Goal: Information Seeking & Learning: Learn about a topic

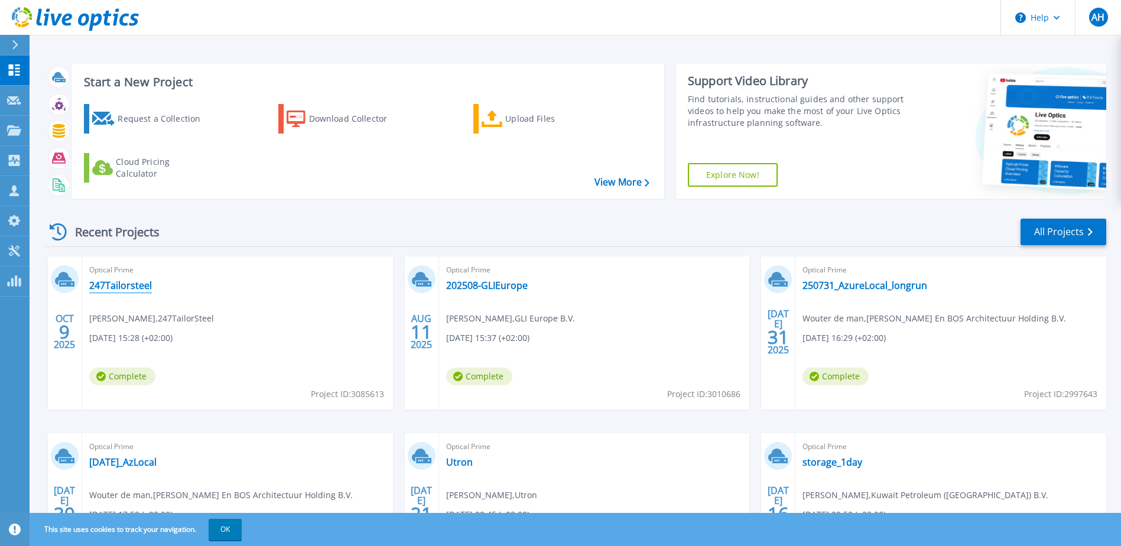
click at [129, 287] on link "247Tailorsteel" at bounding box center [120, 286] width 63 height 12
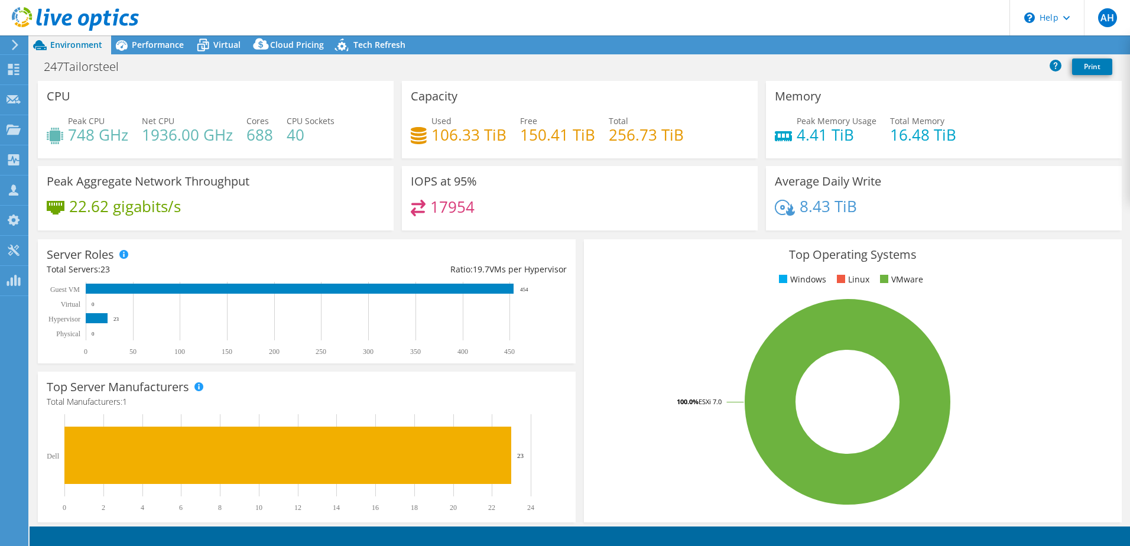
select select "USD"
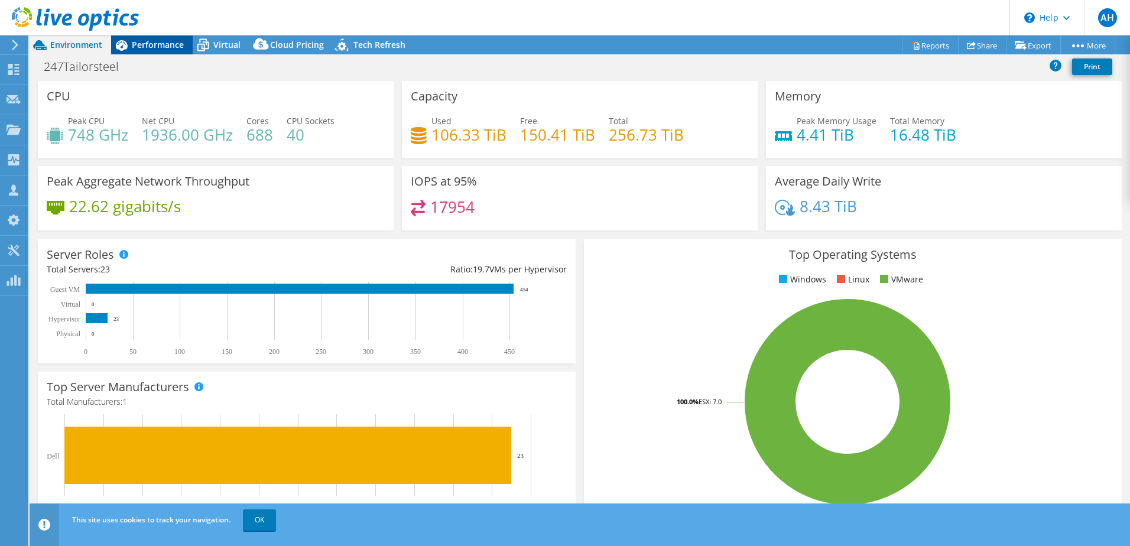
click at [151, 50] on span "Performance" at bounding box center [158, 44] width 52 height 11
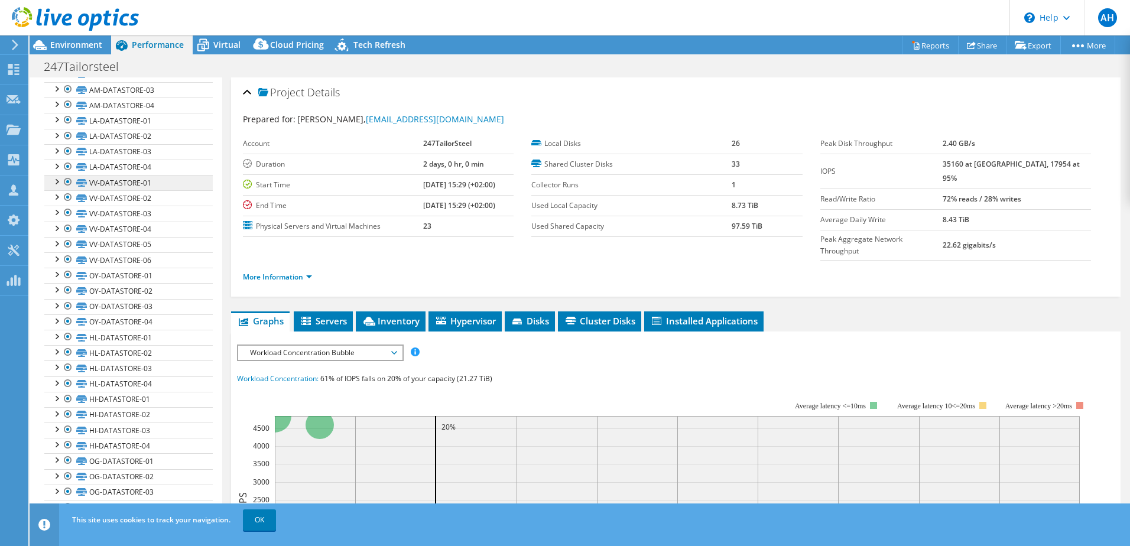
scroll to position [330, 0]
click at [267, 517] on link "OK" at bounding box center [259, 519] width 33 height 21
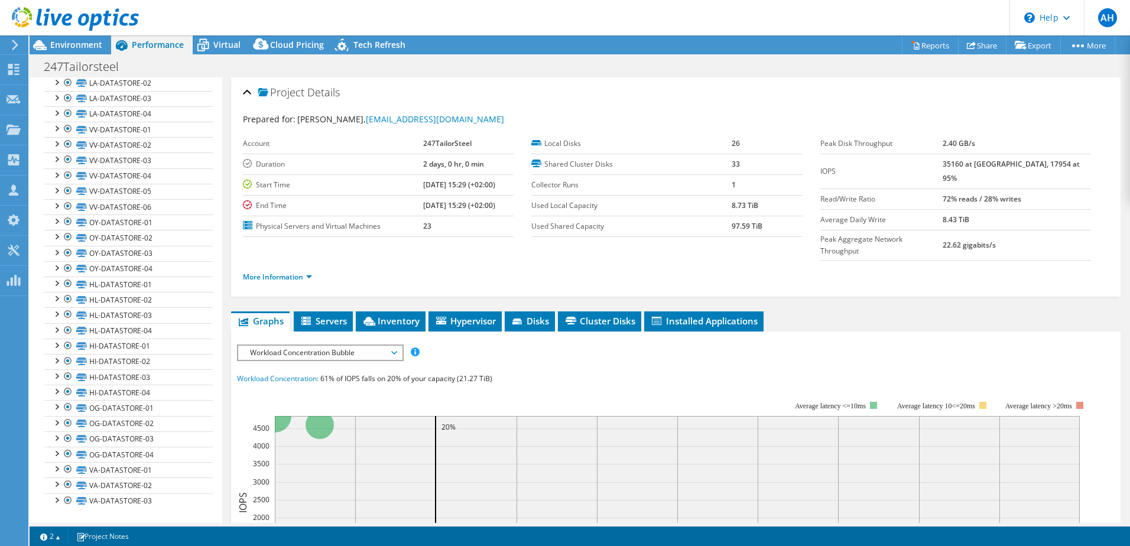
scroll to position [0, 0]
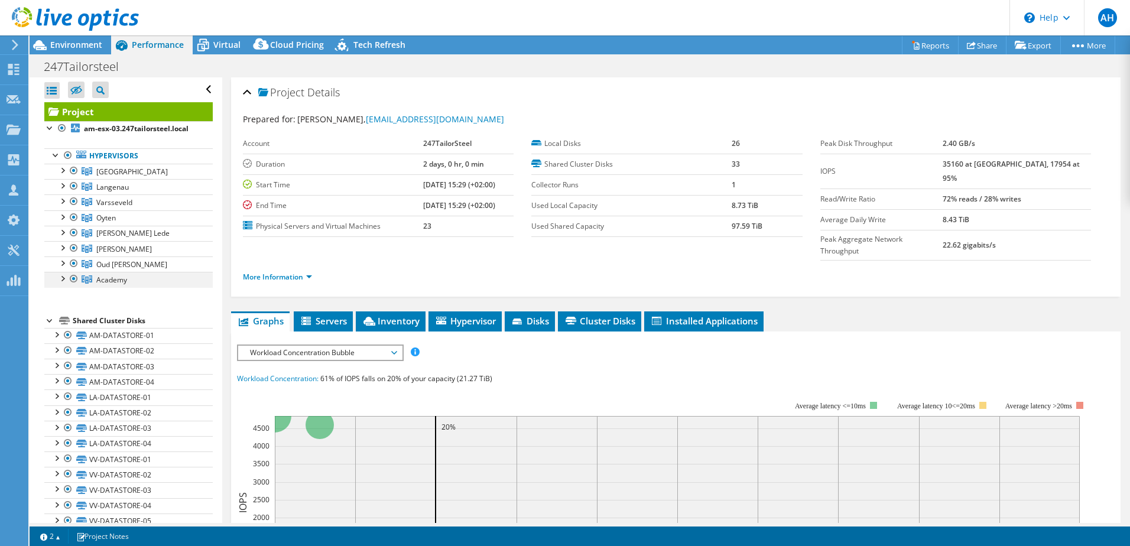
click at [63, 278] on div at bounding box center [62, 278] width 12 height 12
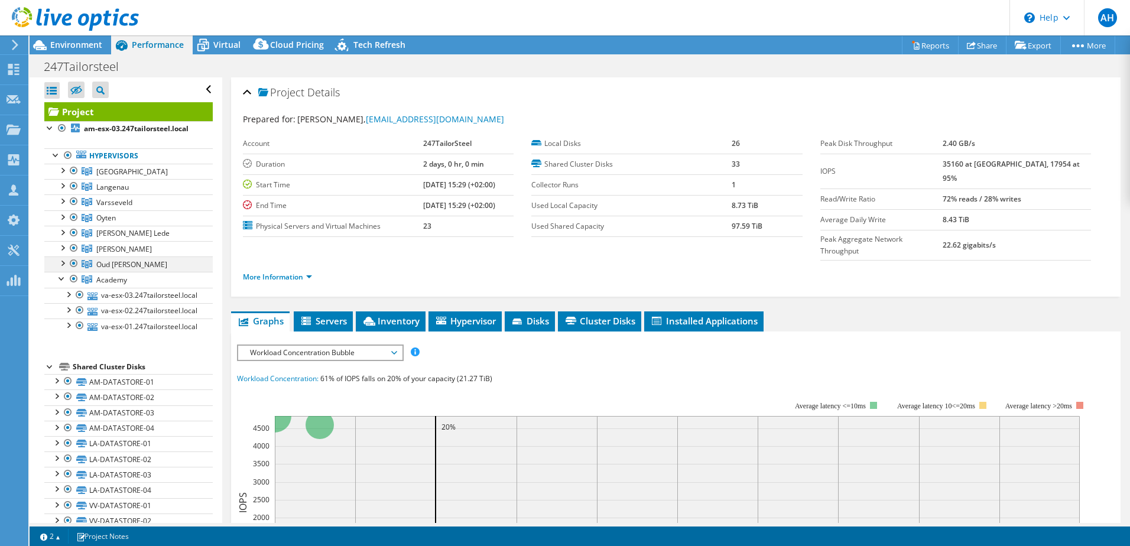
click at [66, 267] on div at bounding box center [62, 262] width 12 height 12
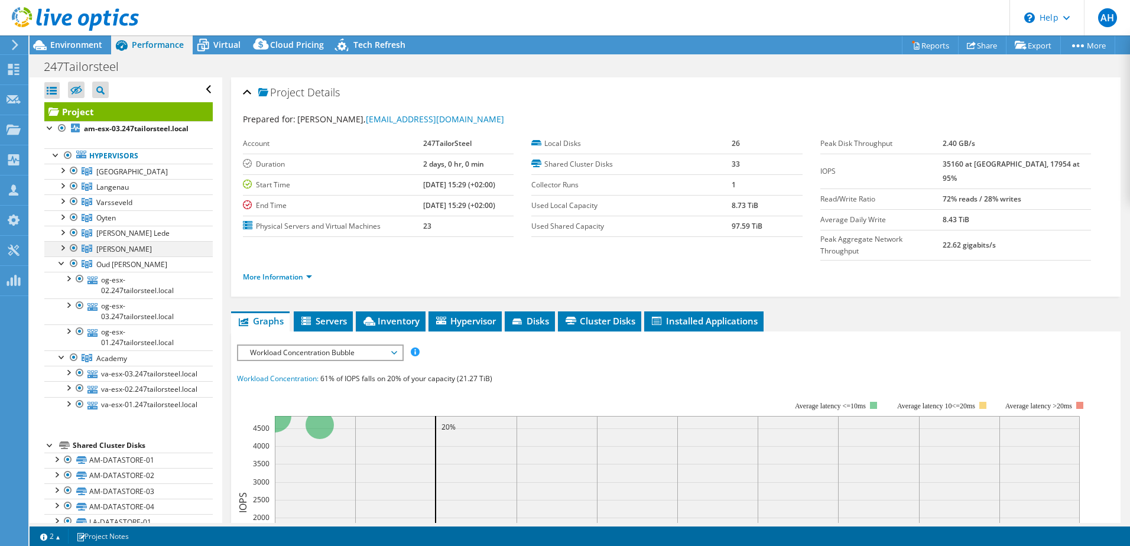
click at [65, 252] on div at bounding box center [62, 247] width 12 height 12
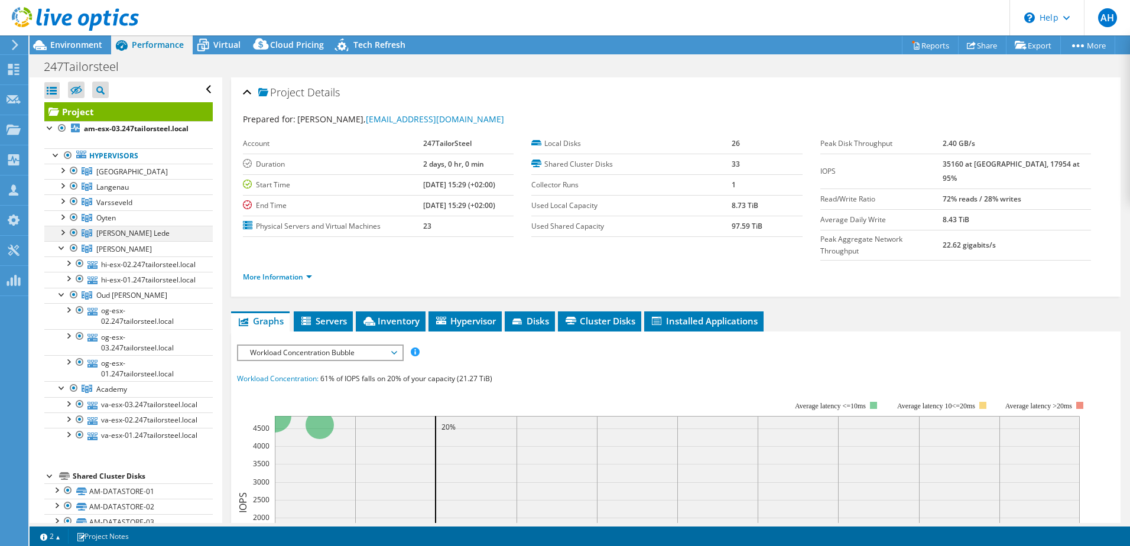
click at [67, 233] on div at bounding box center [62, 232] width 12 height 12
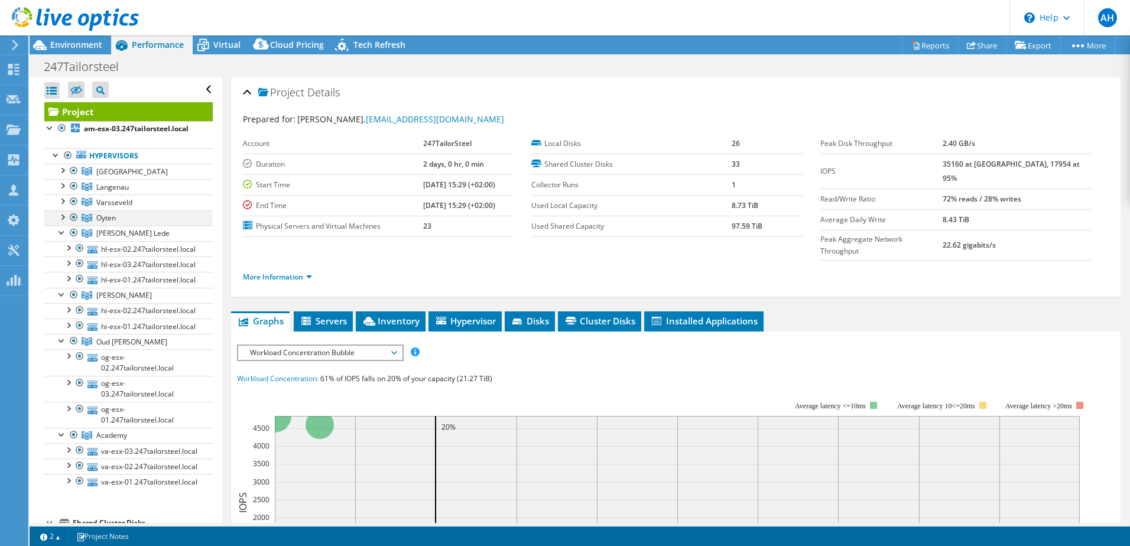
click at [67, 217] on div at bounding box center [62, 216] width 12 height 12
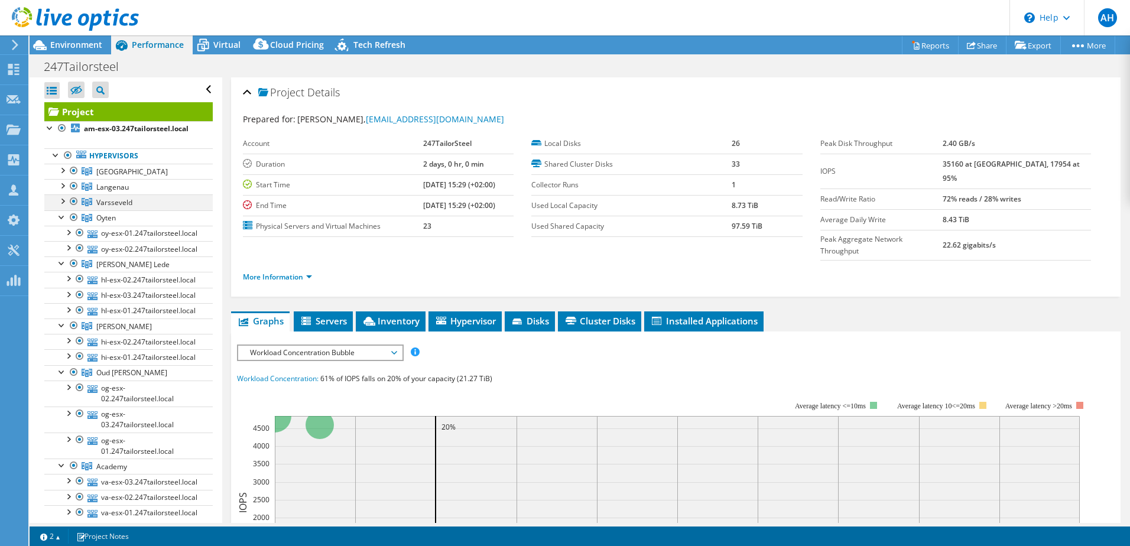
click at [67, 201] on div at bounding box center [62, 200] width 12 height 12
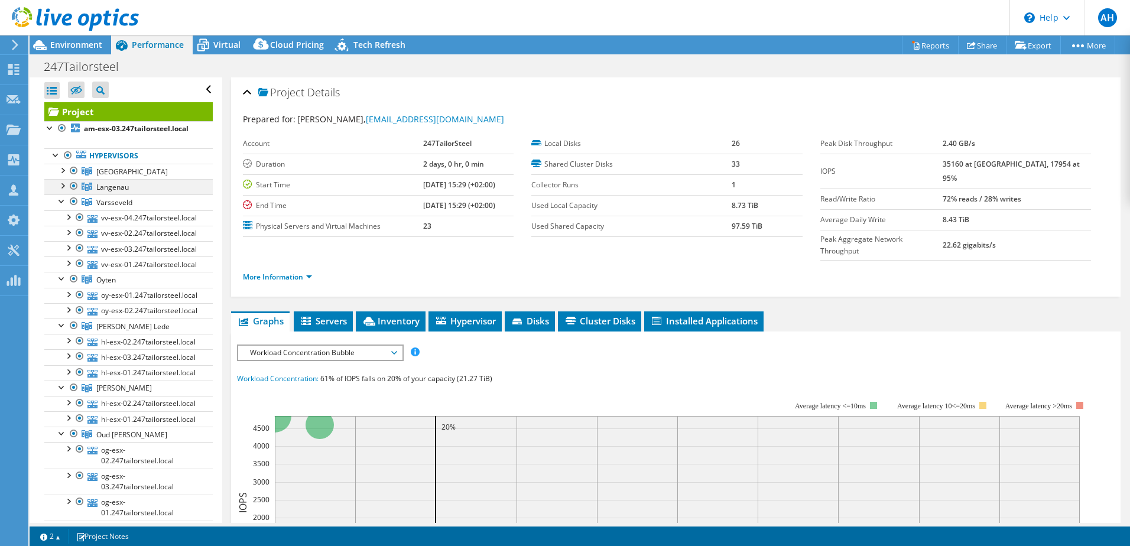
click at [67, 187] on div at bounding box center [62, 185] width 12 height 12
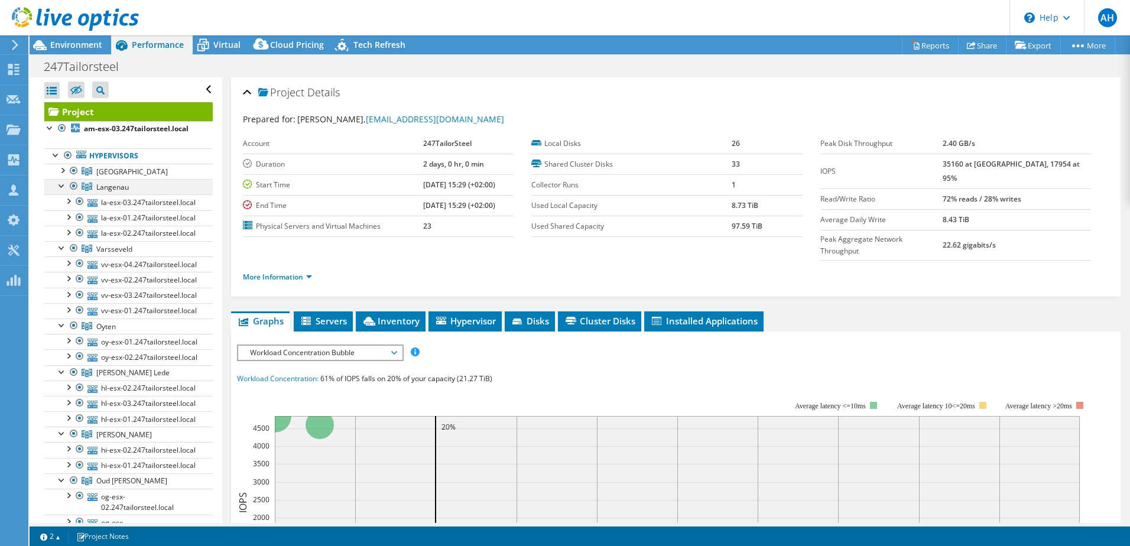
click at [59, 189] on div at bounding box center [62, 185] width 12 height 12
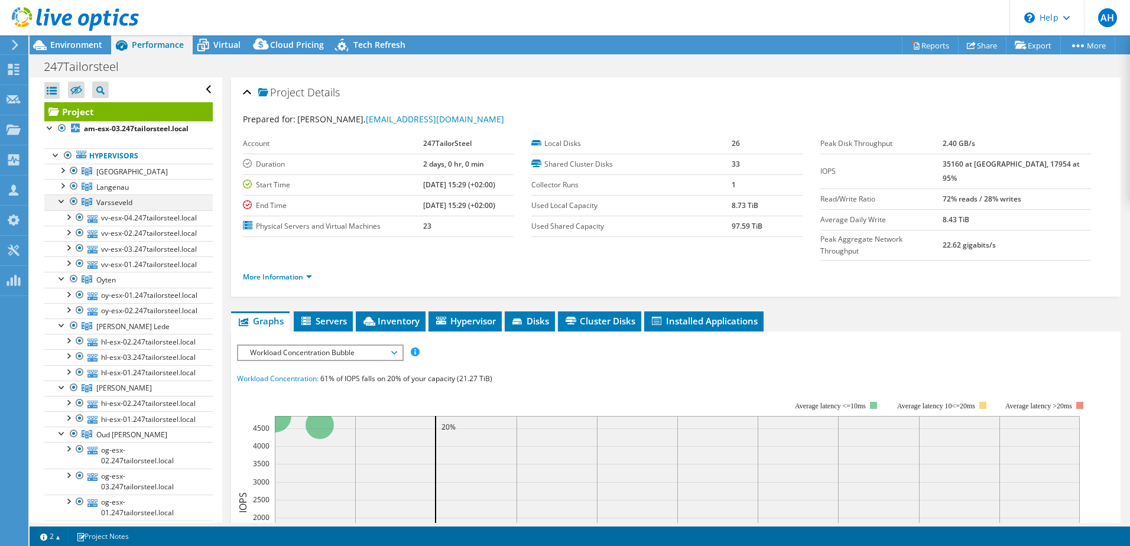
click at [61, 204] on div at bounding box center [62, 200] width 12 height 12
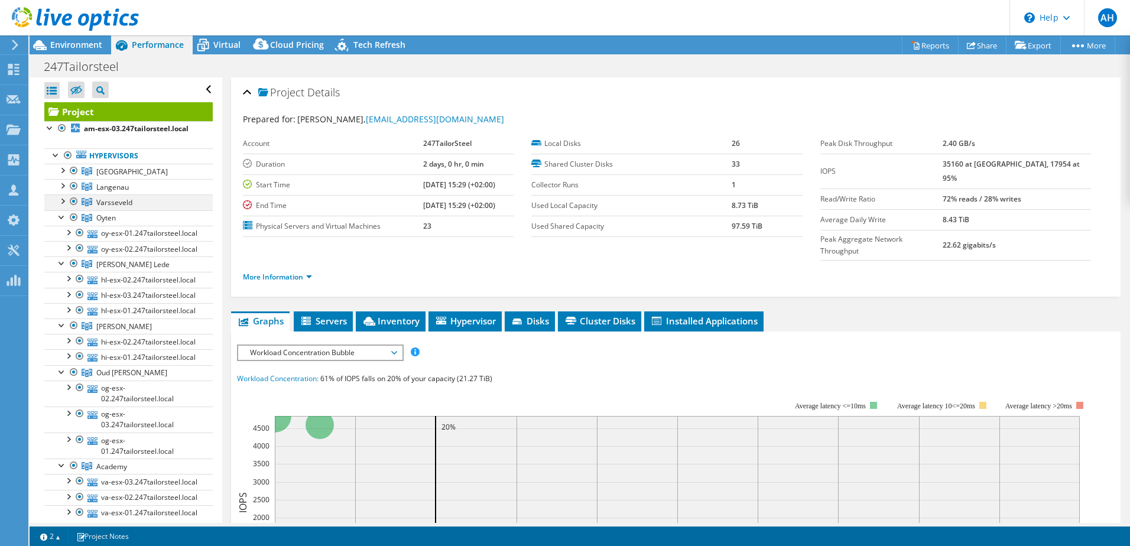
click at [61, 204] on div at bounding box center [62, 200] width 12 height 12
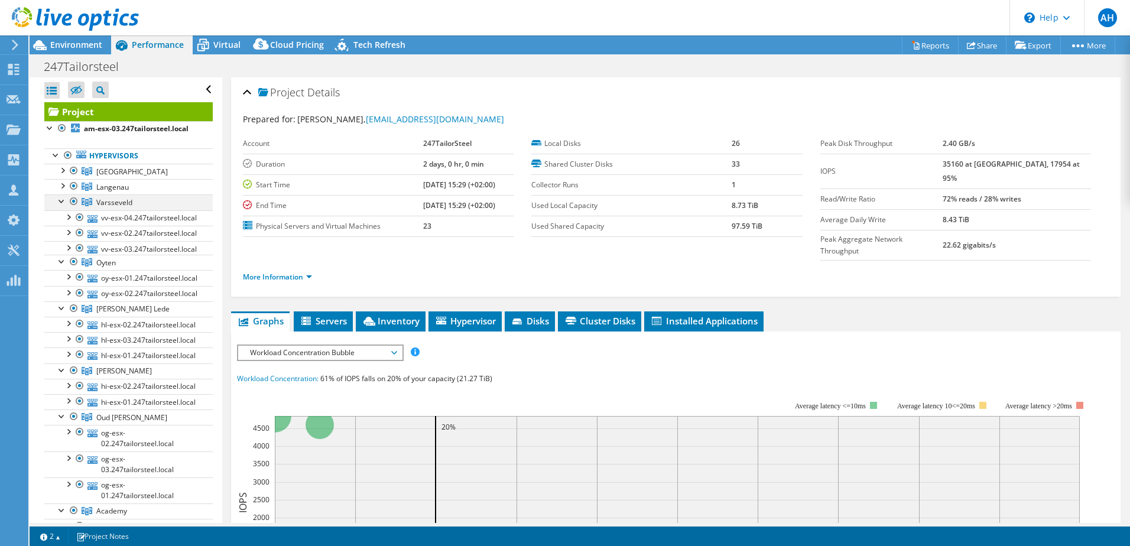
click at [61, 206] on div at bounding box center [62, 200] width 12 height 12
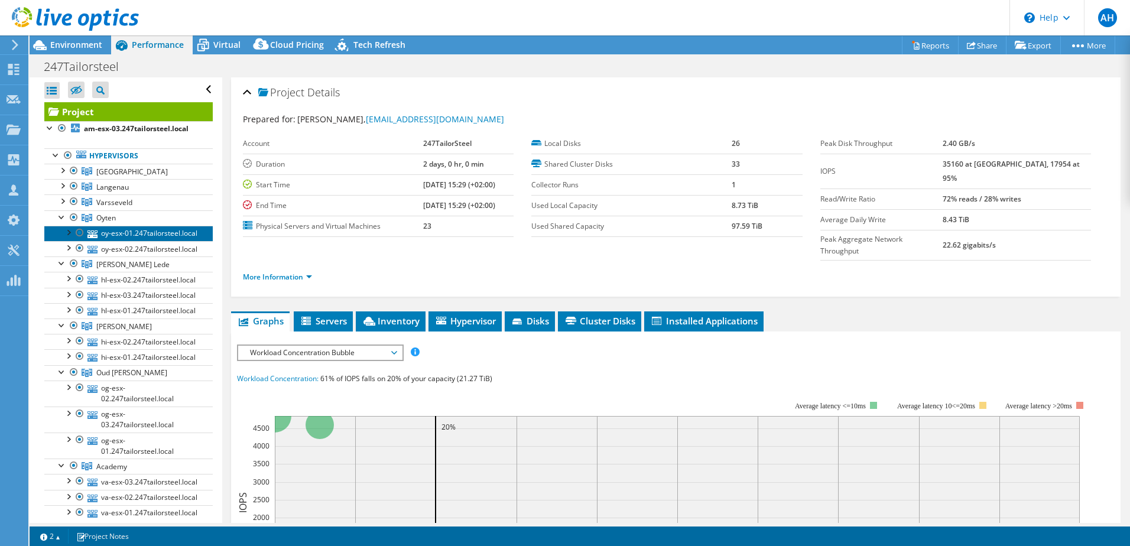
click at [60, 226] on link "oy-esx-01.247tailorsteel.local" at bounding box center [128, 233] width 168 height 15
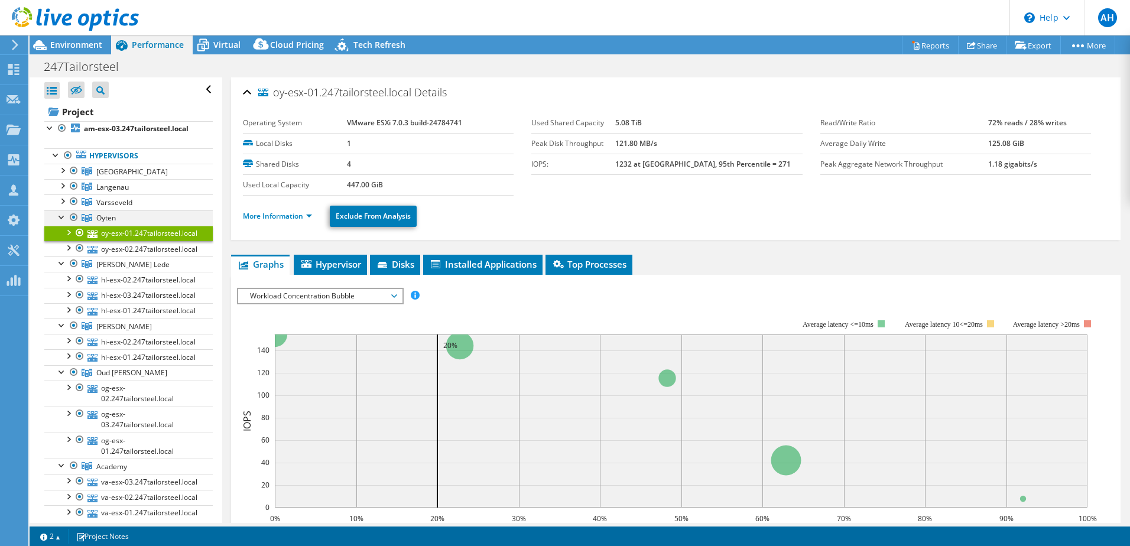
click at [62, 217] on div at bounding box center [62, 216] width 12 height 12
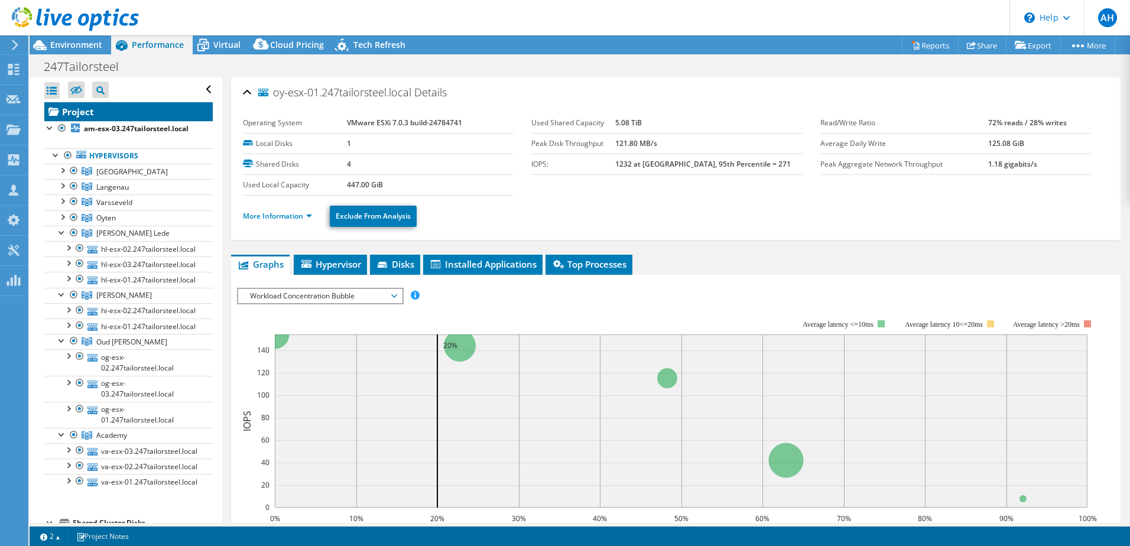
click at [111, 120] on link "Project" at bounding box center [128, 111] width 168 height 19
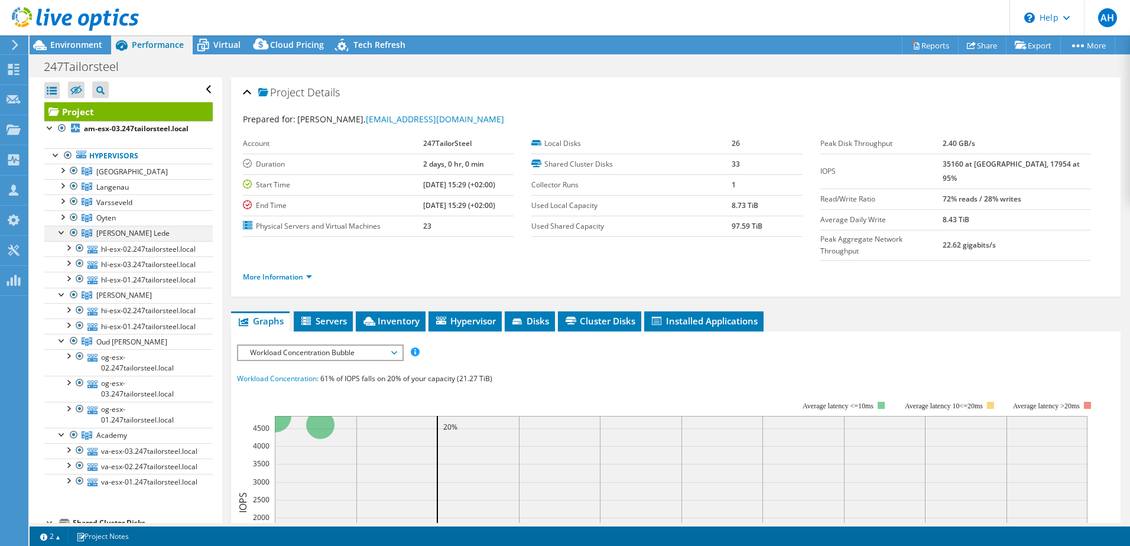
click at [60, 235] on div at bounding box center [62, 232] width 12 height 12
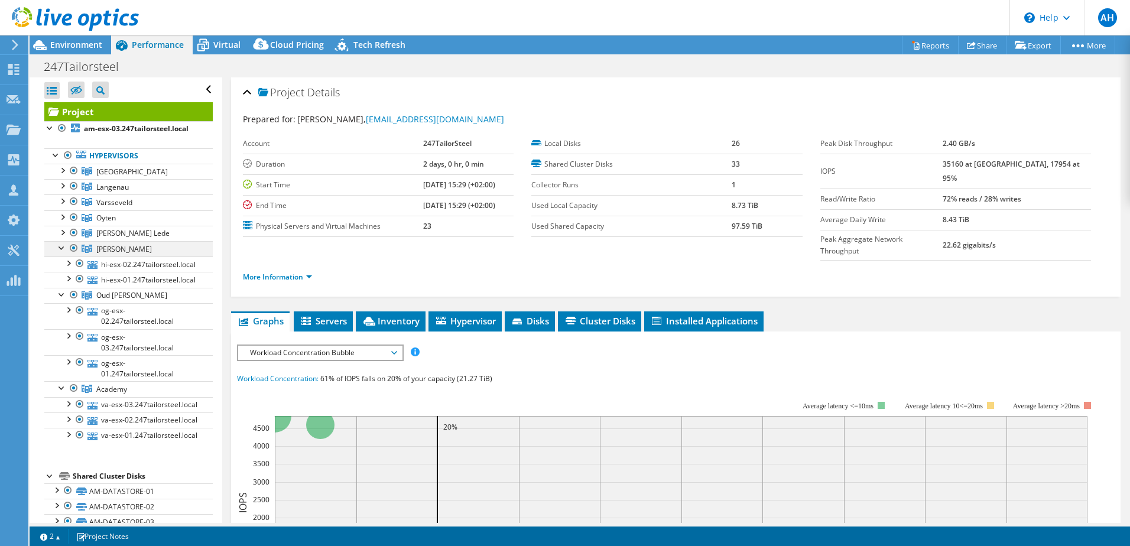
click at [58, 249] on div at bounding box center [62, 247] width 12 height 12
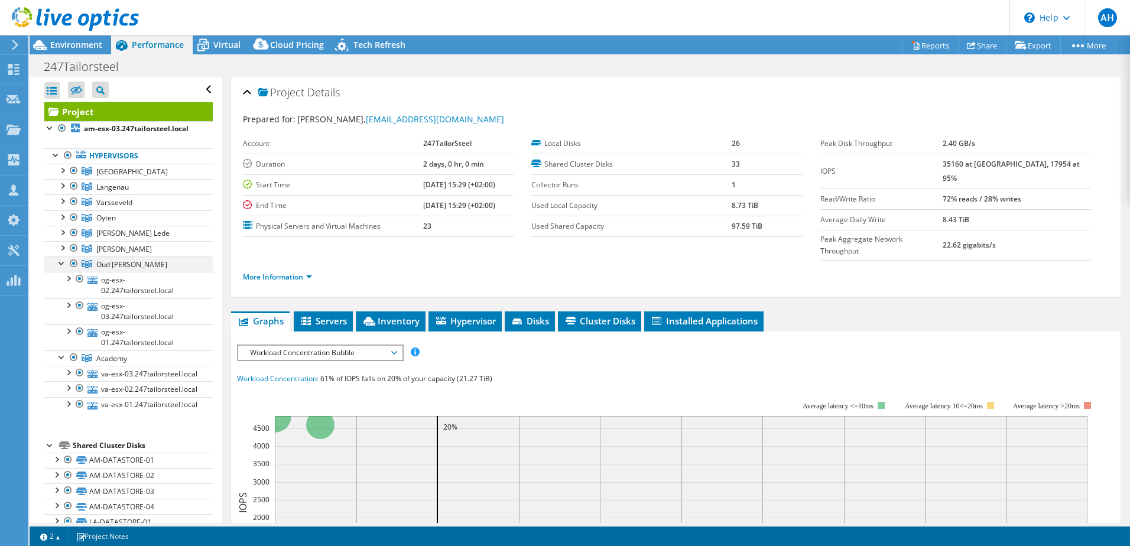
click at [60, 264] on div at bounding box center [62, 262] width 12 height 12
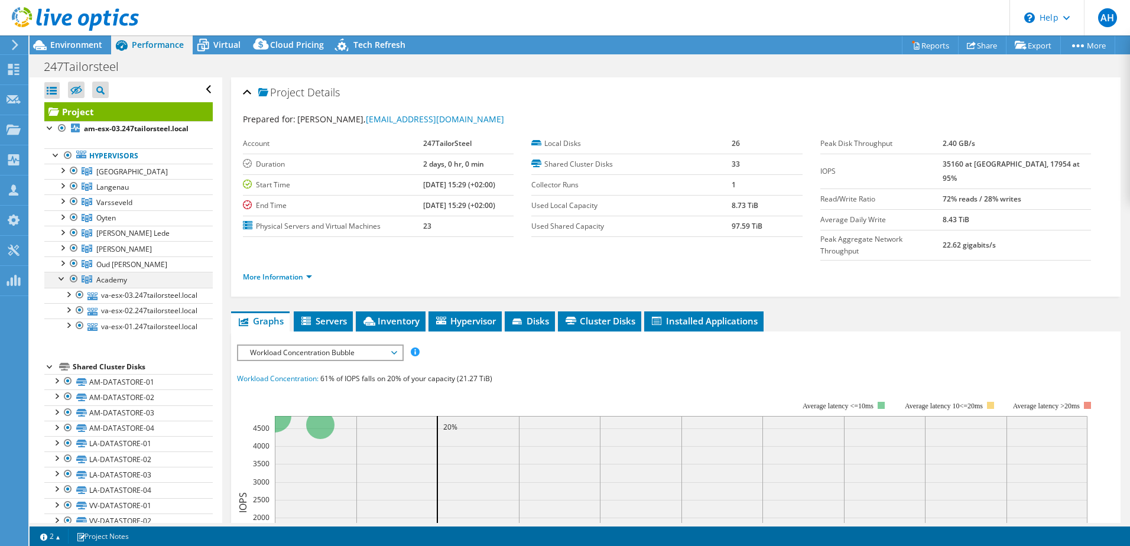
click at [61, 280] on div at bounding box center [62, 278] width 12 height 12
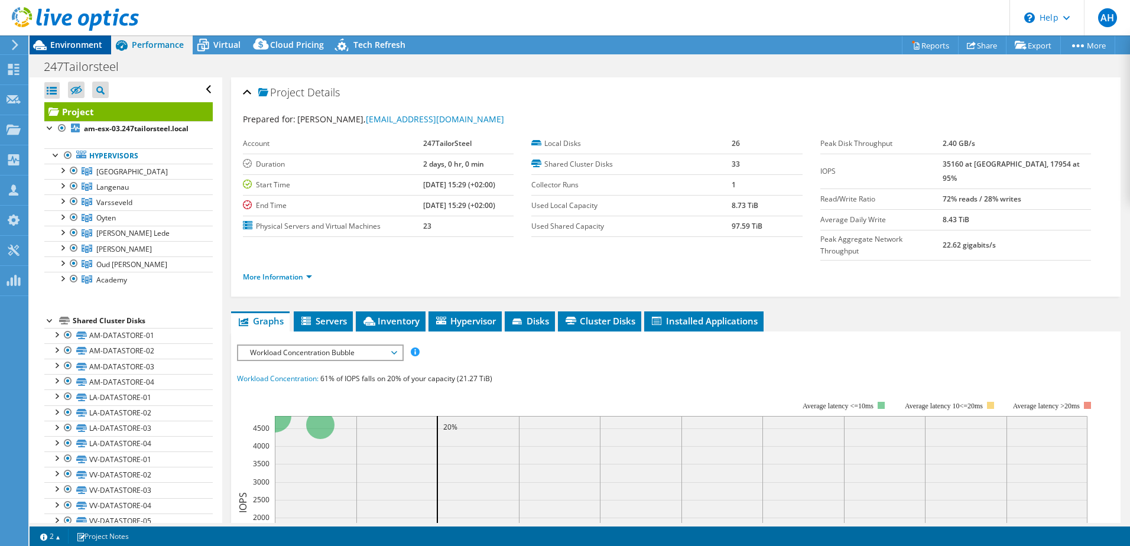
click at [87, 48] on span "Environment" at bounding box center [76, 44] width 52 height 11
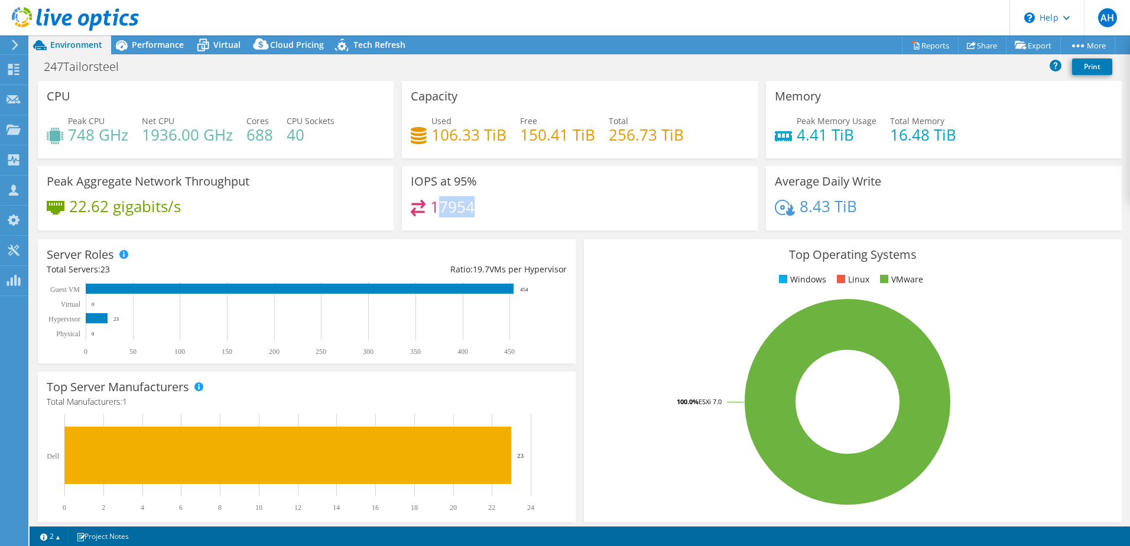
drag, startPoint x: 470, startPoint y: 206, endPoint x: 432, endPoint y: 202, distance: 38.6
click at [432, 202] on div "17954" at bounding box center [580, 212] width 338 height 25
drag, startPoint x: 432, startPoint y: 202, endPoint x: 458, endPoint y: 204, distance: 26.1
click at [458, 204] on h4 "17954" at bounding box center [452, 206] width 44 height 13
click at [451, 207] on h4 "17954" at bounding box center [452, 206] width 44 height 13
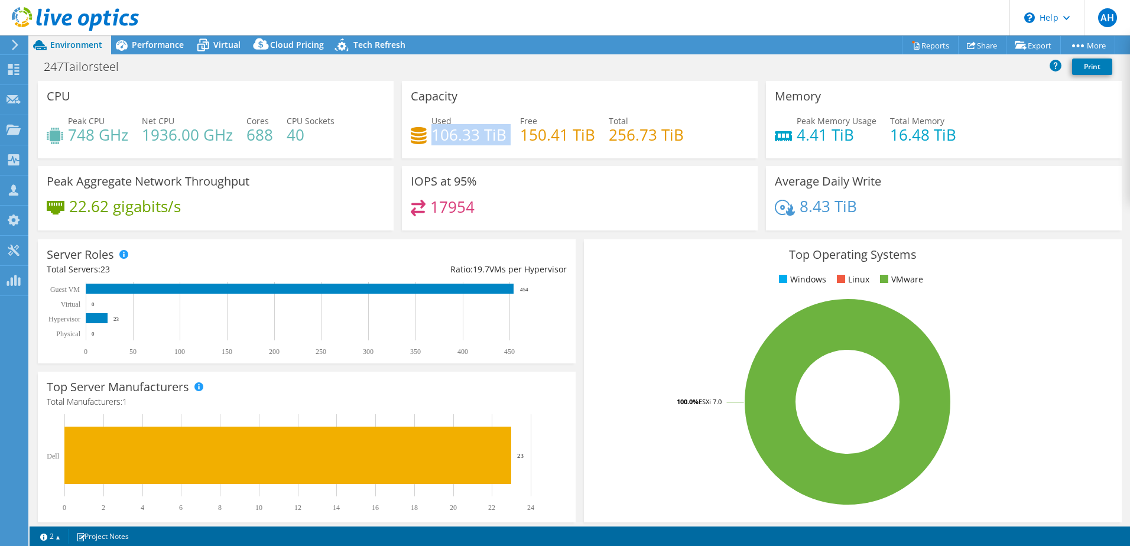
drag, startPoint x: 432, startPoint y: 137, endPoint x: 502, endPoint y: 146, distance: 70.3
click at [502, 146] on div "Used 106.33 TiB Free 150.41 TiB Total 256.73 TiB" at bounding box center [580, 134] width 338 height 38
drag, startPoint x: 502, startPoint y: 146, endPoint x: 496, endPoint y: 143, distance: 6.6
click at [496, 141] on h4 "106.33 TiB" at bounding box center [468, 134] width 75 height 13
click at [151, 50] on span "Performance" at bounding box center [158, 44] width 52 height 11
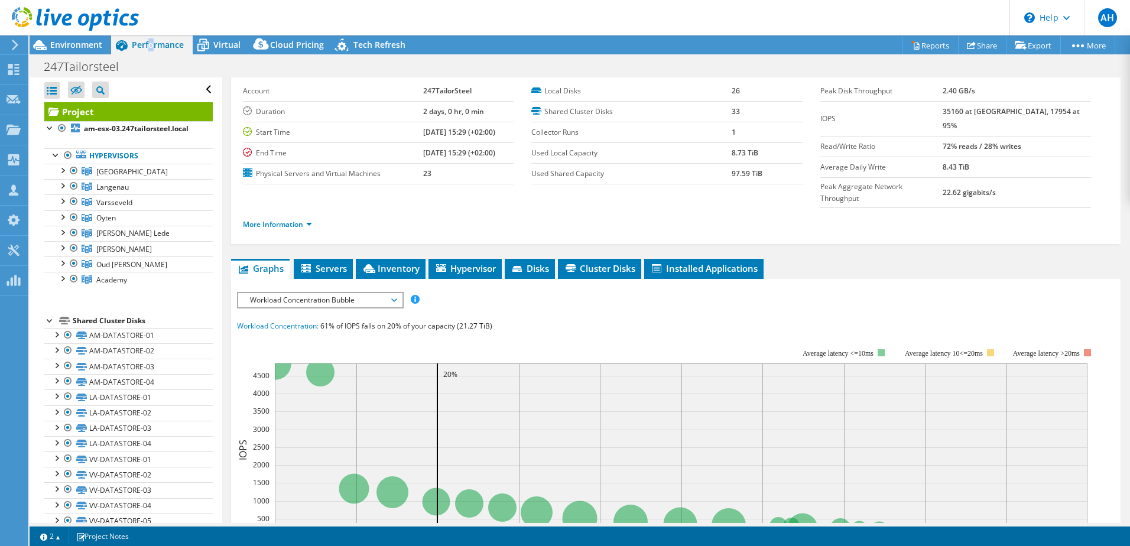
scroll to position [118, 0]
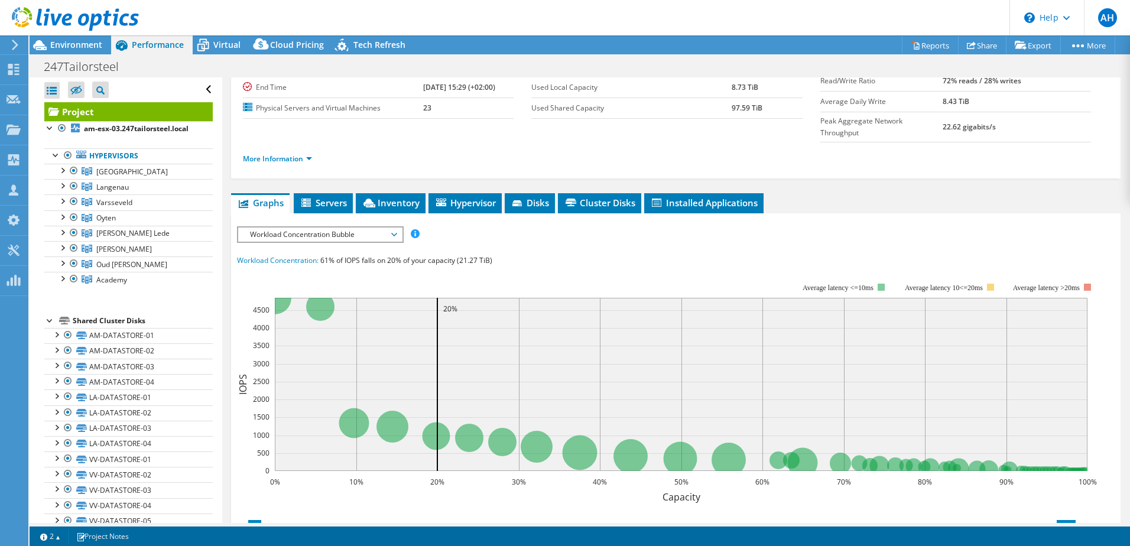
click at [343, 228] on span "Workload Concentration Bubble" at bounding box center [320, 235] width 152 height 14
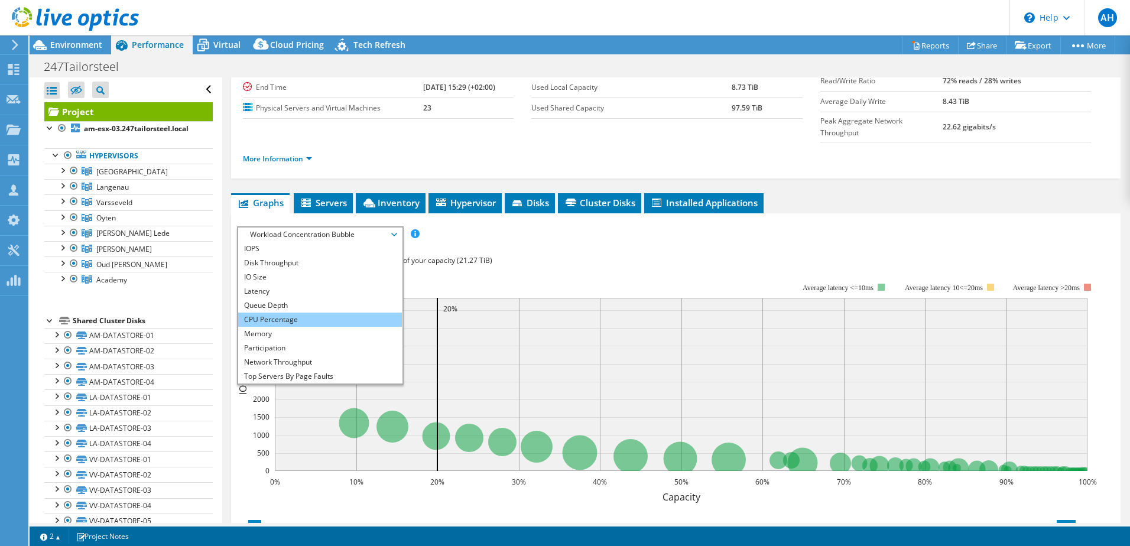
click at [298, 313] on li "CPU Percentage" at bounding box center [320, 320] width 164 height 14
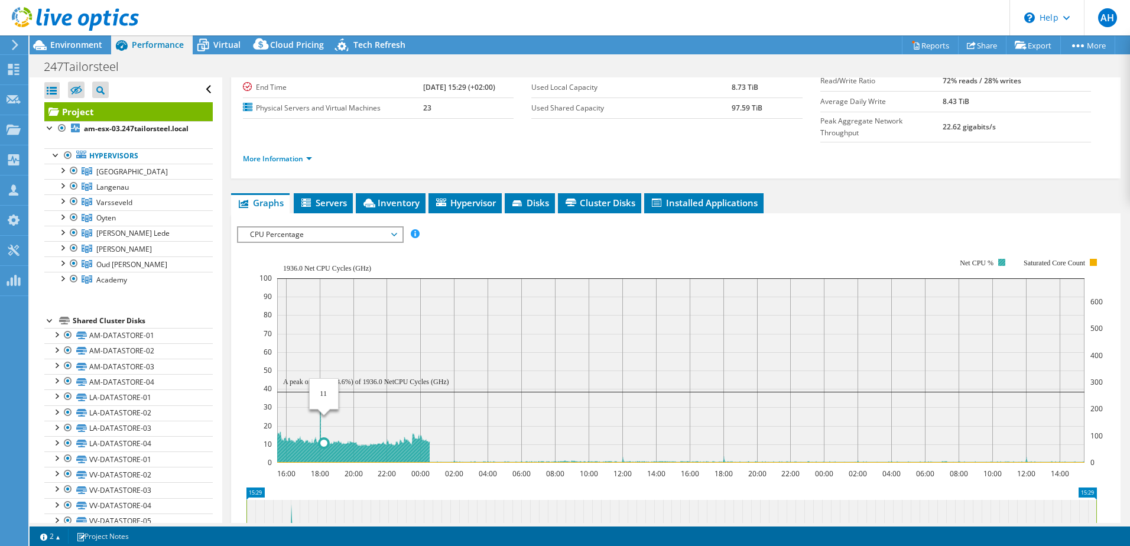
click at [317, 429] on icon at bounding box center [680, 427] width 807 height 72
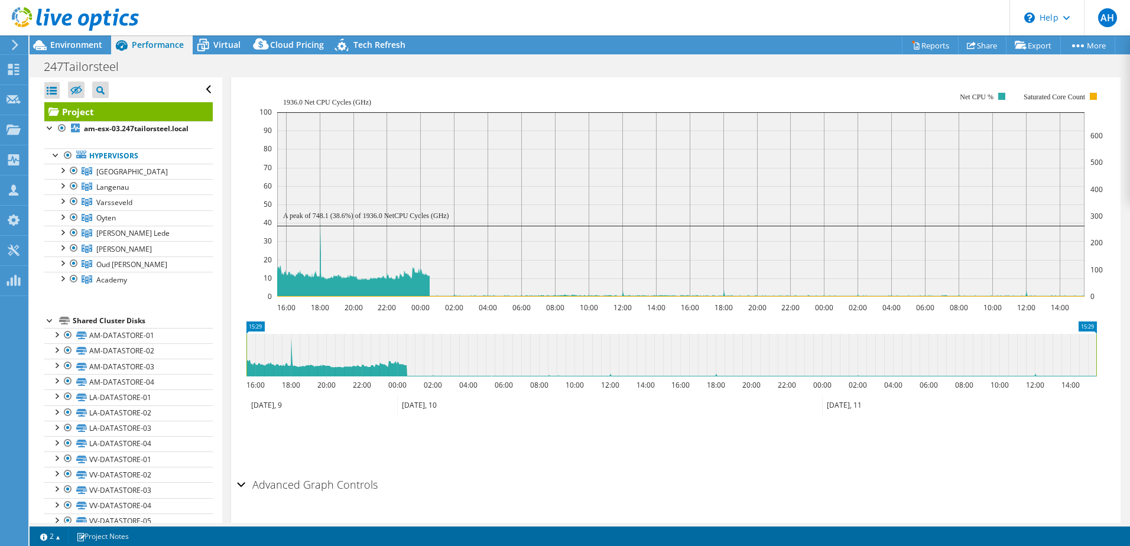
scroll to position [292, 0]
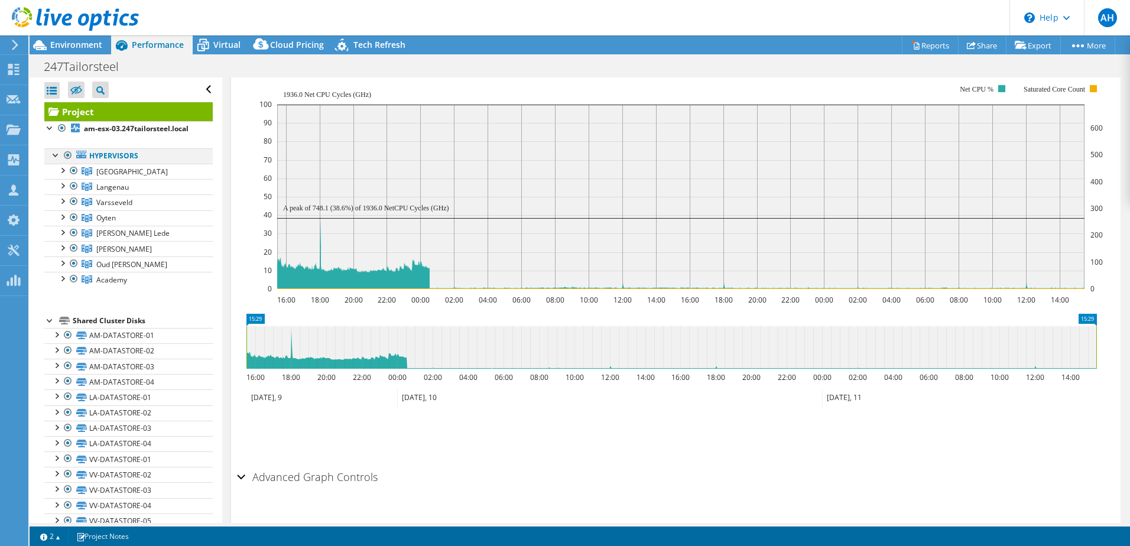
click at [64, 157] on div at bounding box center [68, 155] width 12 height 14
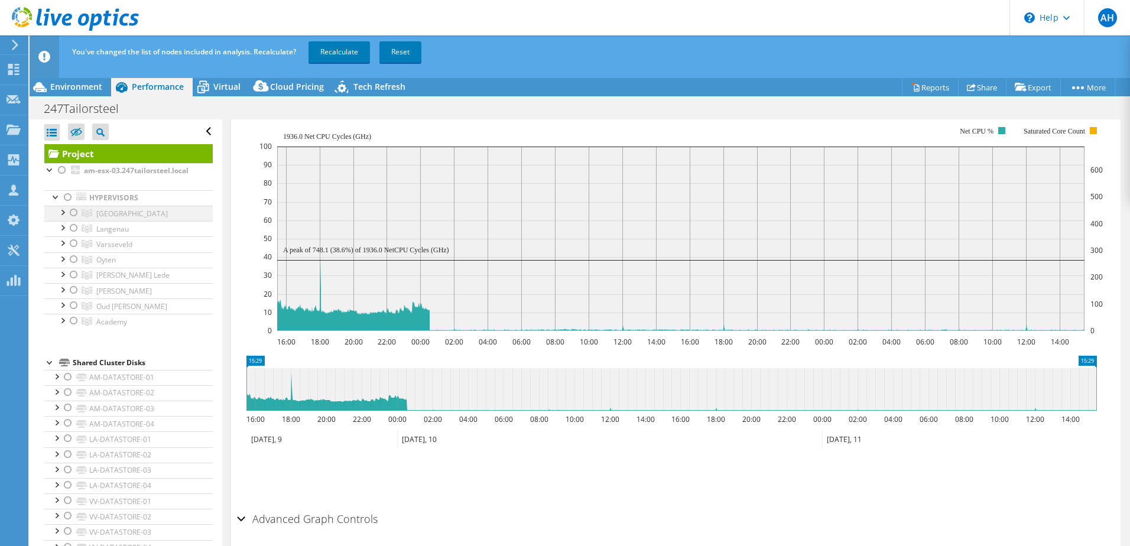
click at [75, 213] on div at bounding box center [74, 213] width 12 height 14
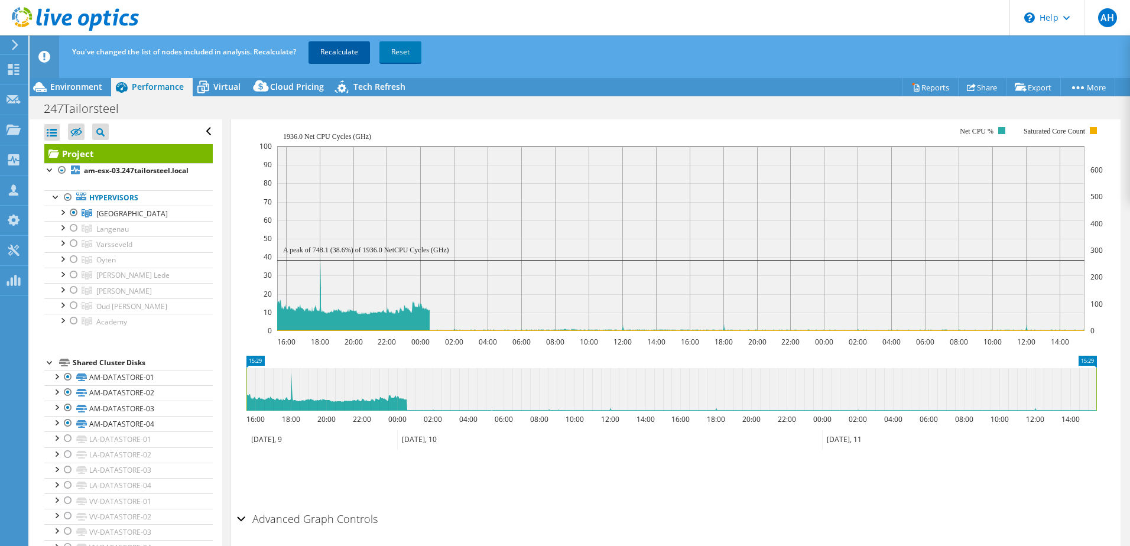
click at [336, 51] on link "Recalculate" at bounding box center [338, 51] width 61 height 21
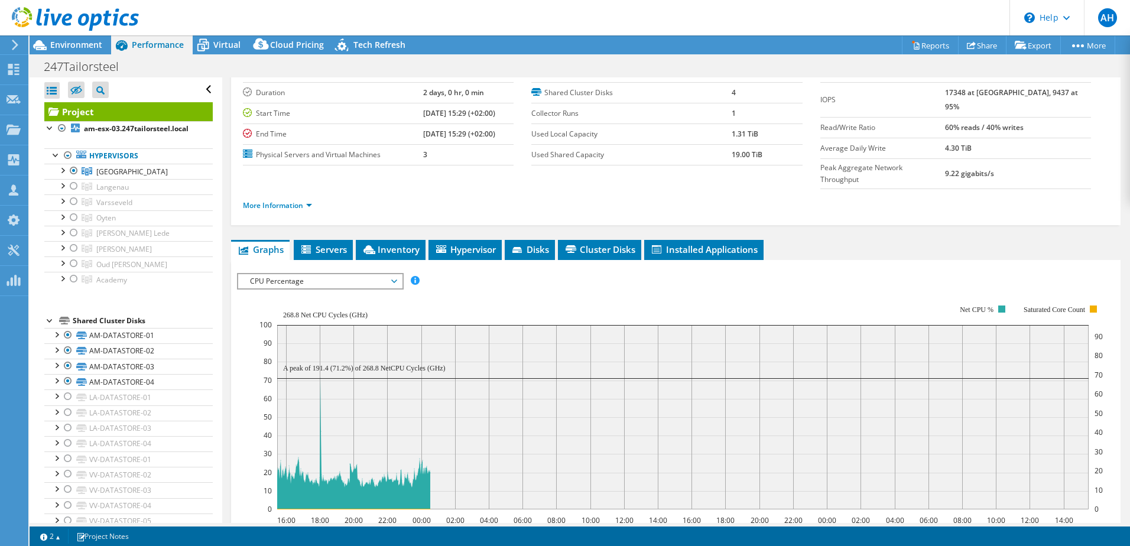
scroll to position [56, 0]
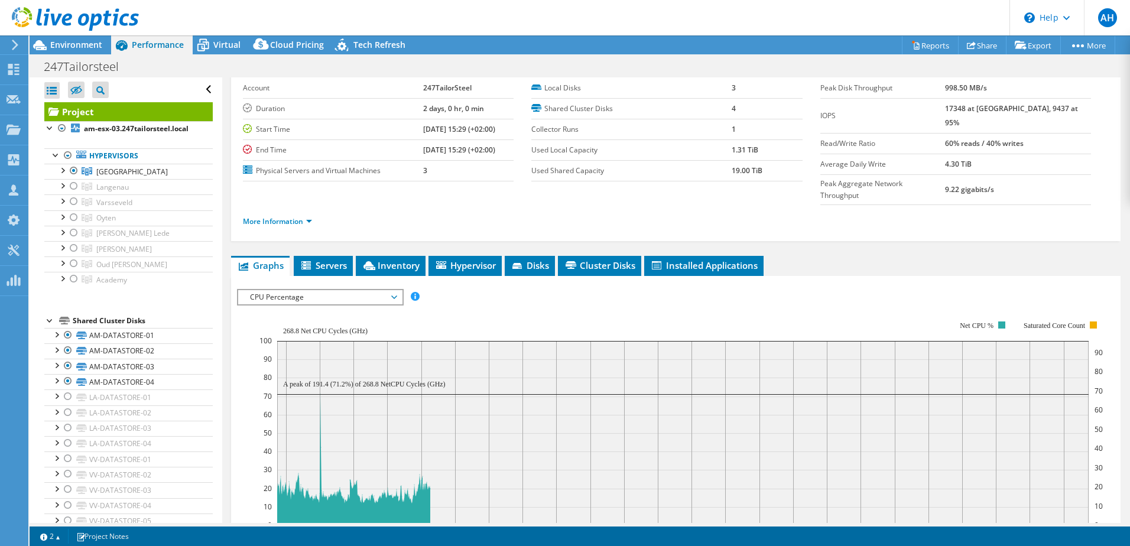
click at [342, 289] on div "CPU Percentage IOPS Disk Throughput IO Size Latency Queue Depth CPU Percentage …" at bounding box center [320, 297] width 167 height 17
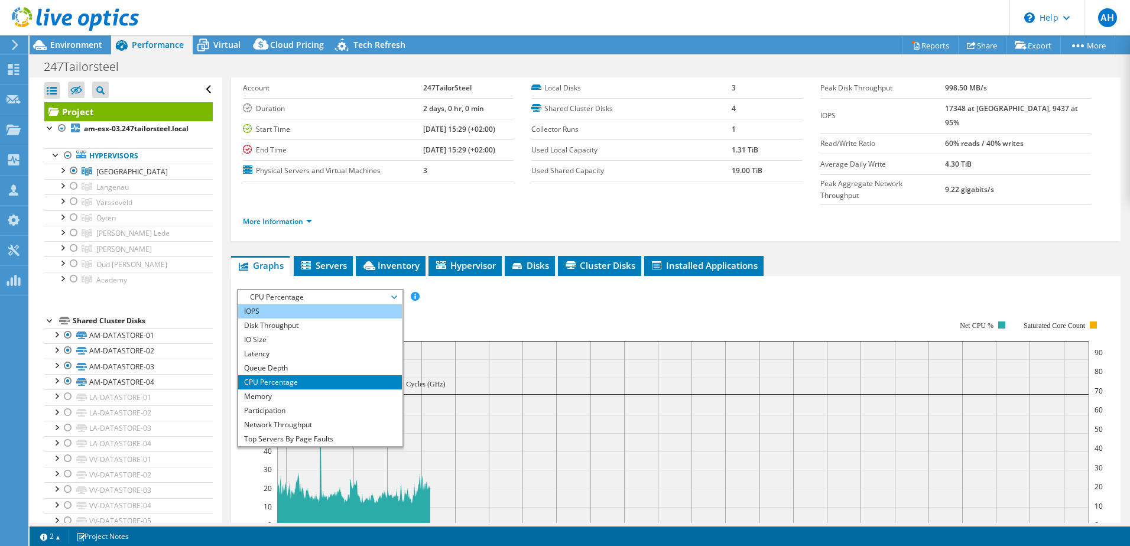
click at [300, 304] on li "IOPS" at bounding box center [320, 311] width 164 height 14
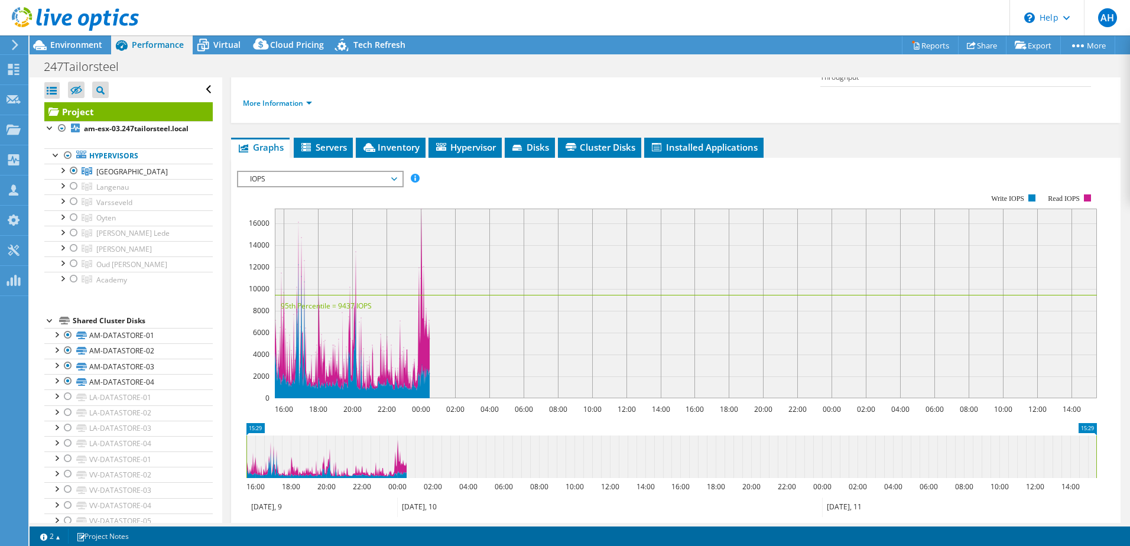
scroll to position [0, 0]
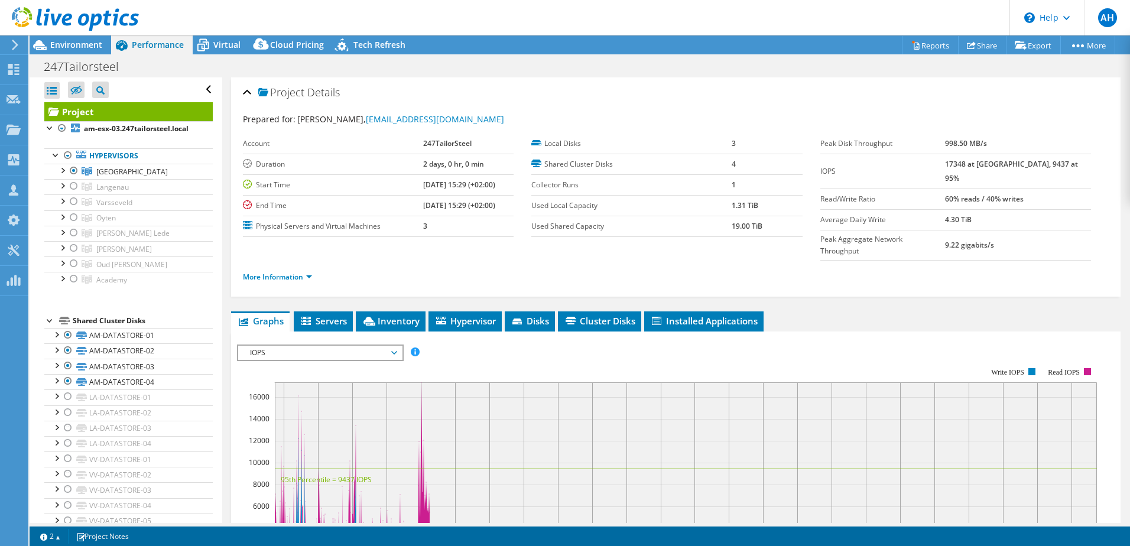
click at [76, 36] on div at bounding box center [69, 20] width 139 height 40
click at [78, 46] on span "Environment" at bounding box center [76, 44] width 52 height 11
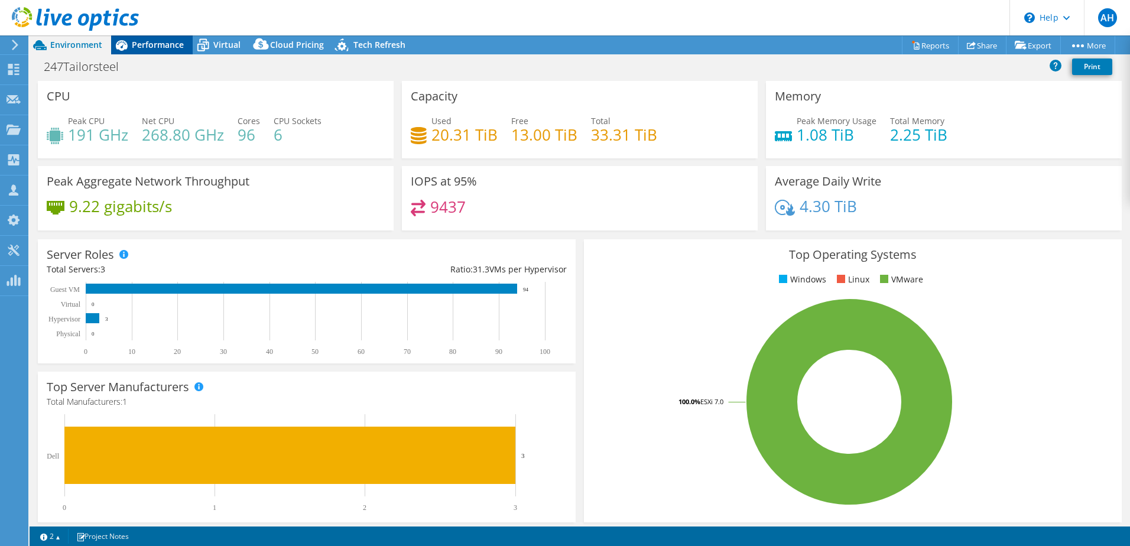
click at [134, 44] on span "Performance" at bounding box center [158, 44] width 52 height 11
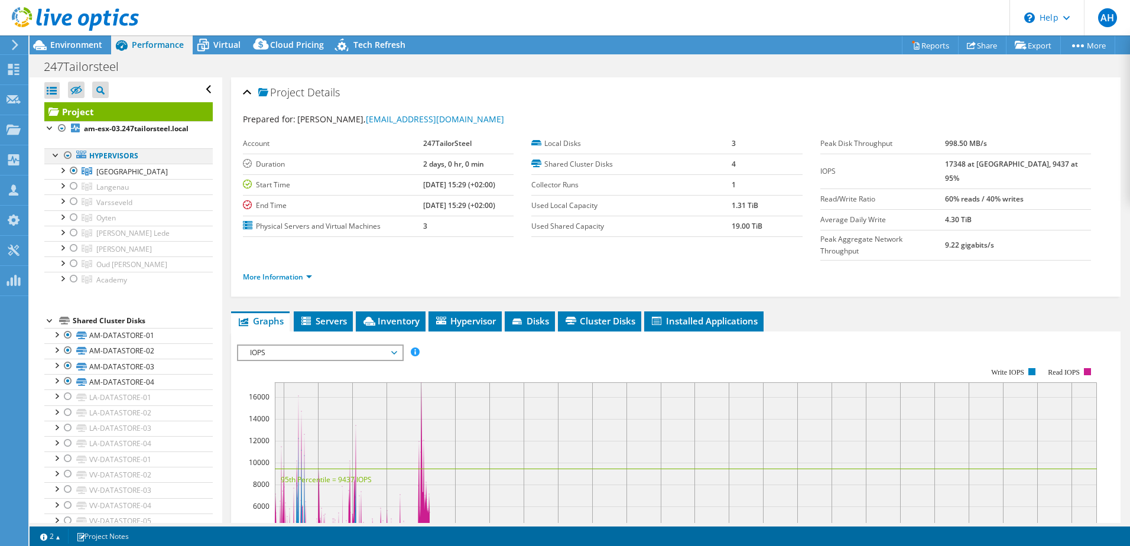
click at [67, 155] on div at bounding box center [68, 155] width 12 height 14
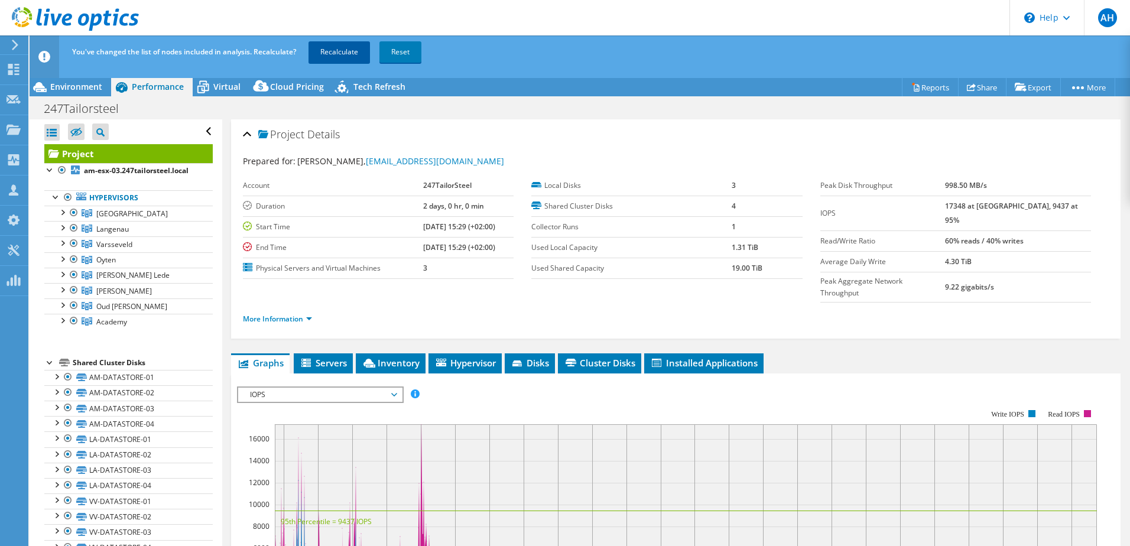
click at [340, 48] on link "Recalculate" at bounding box center [338, 51] width 61 height 21
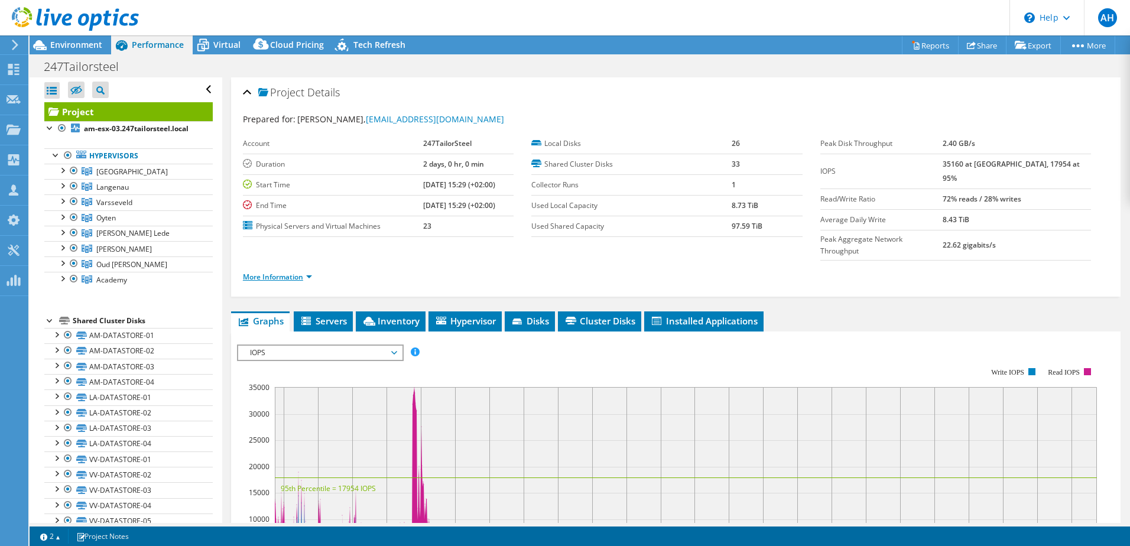
click at [292, 272] on link "More Information" at bounding box center [277, 277] width 69 height 10
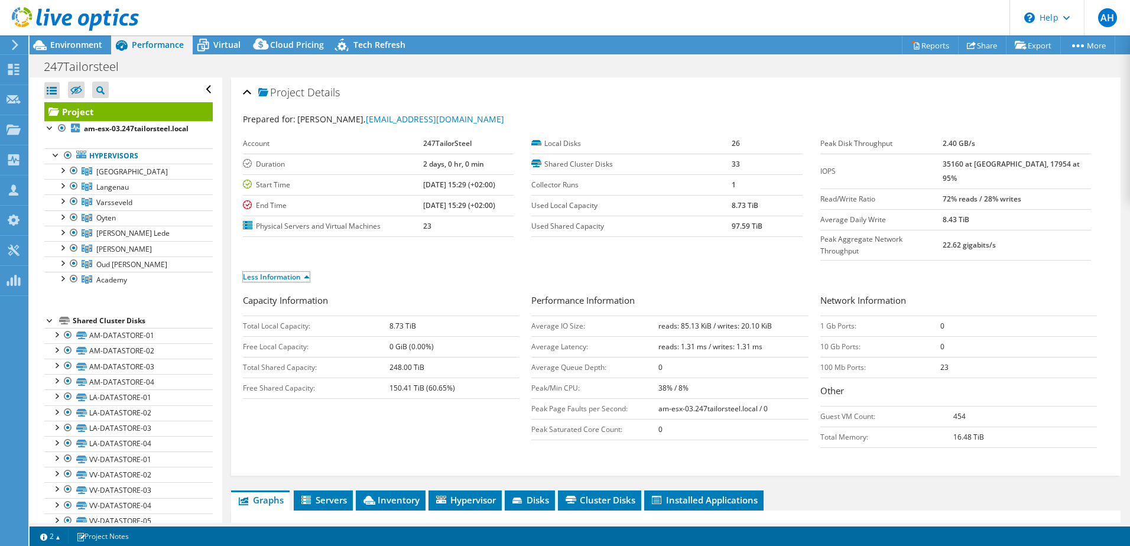
scroll to position [59, 0]
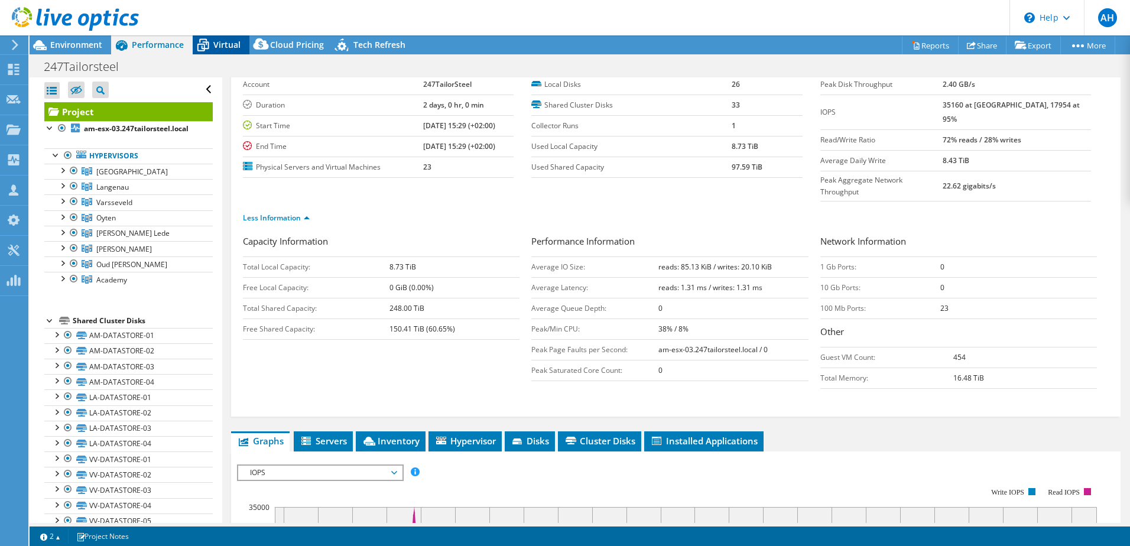
click at [229, 41] on span "Virtual" at bounding box center [226, 44] width 27 height 11
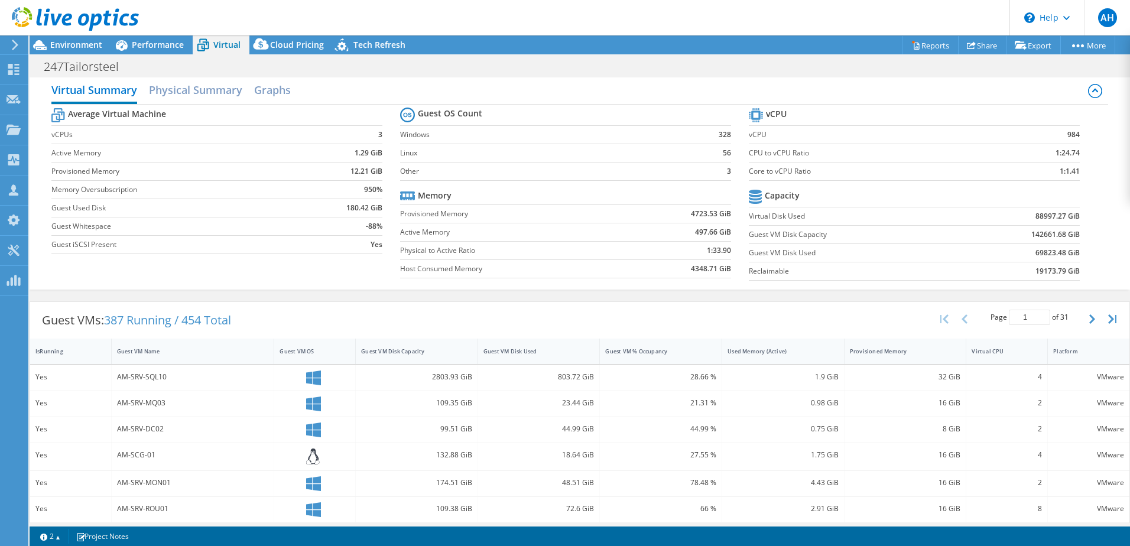
scroll to position [0, 0]
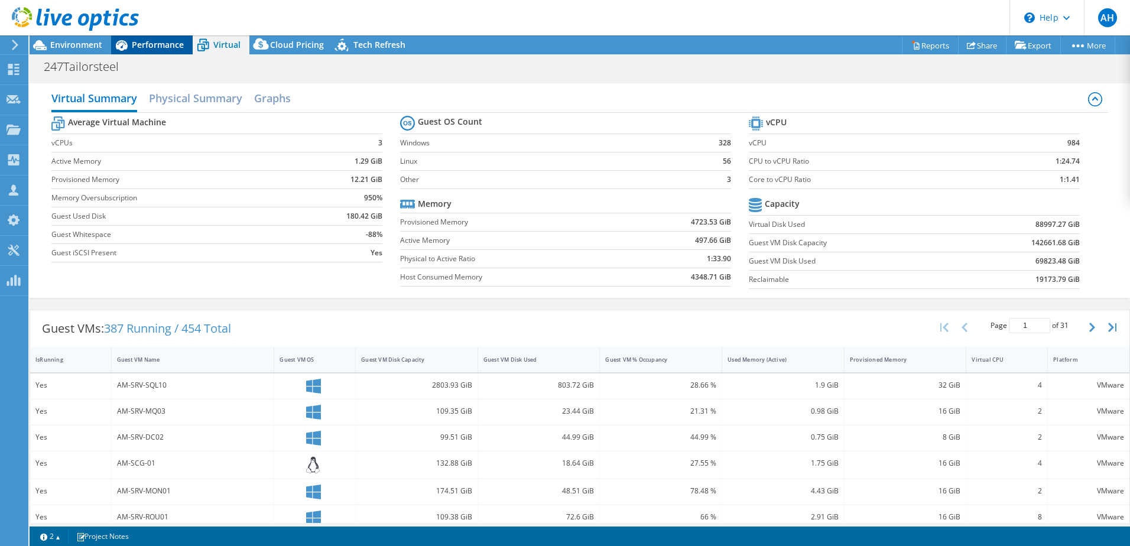
click at [156, 44] on span "Performance" at bounding box center [158, 44] width 52 height 11
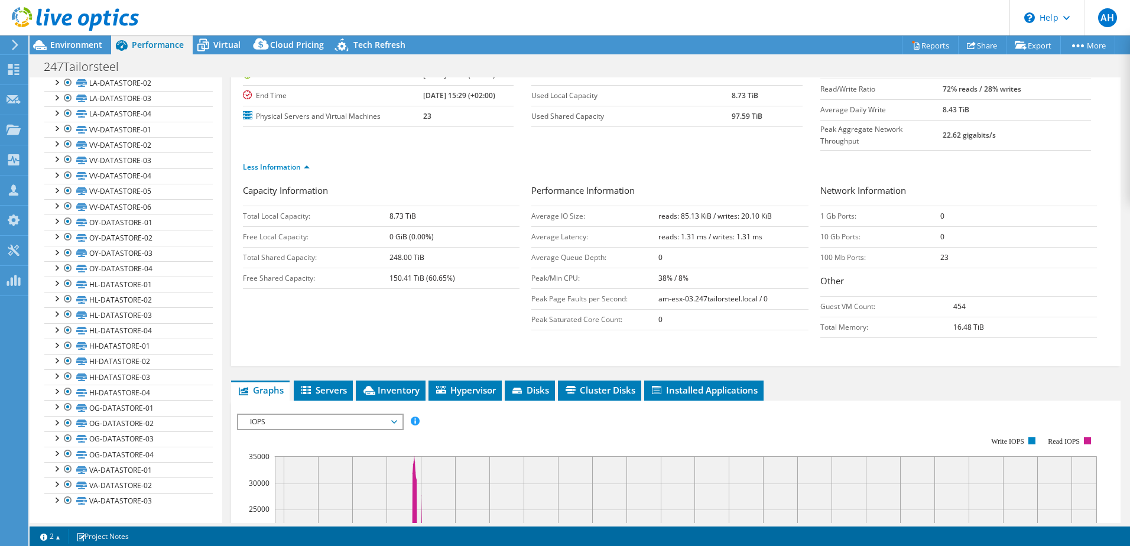
scroll to position [118, 0]
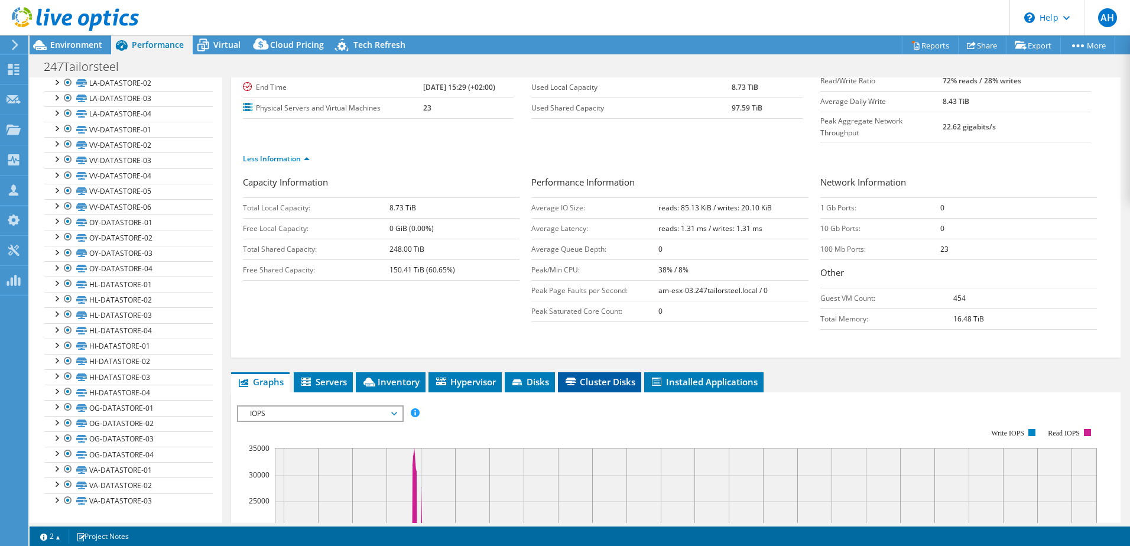
click at [629, 376] on span "Cluster Disks" at bounding box center [600, 382] width 72 height 12
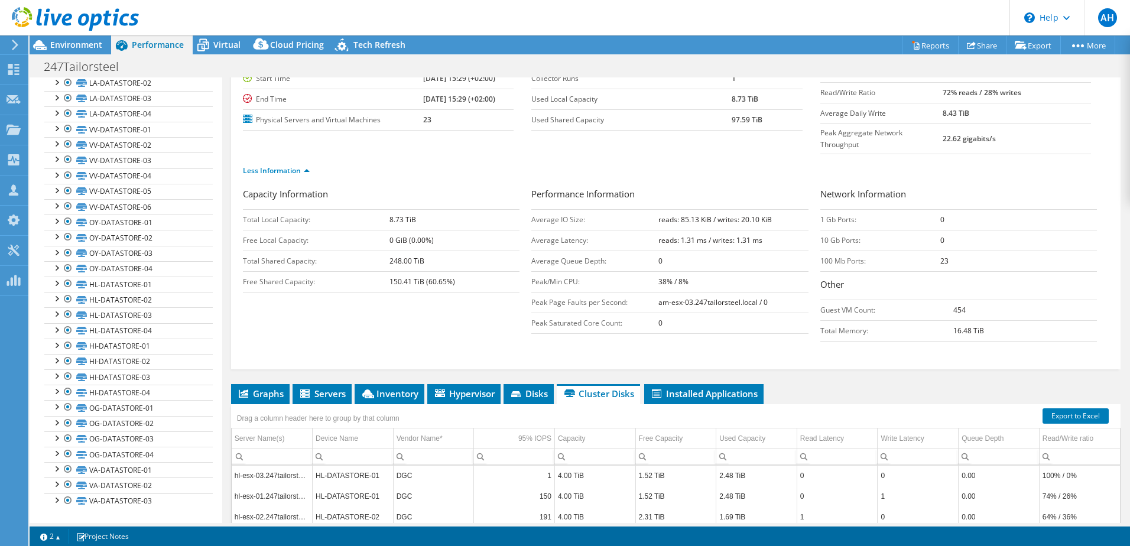
scroll to position [470, 0]
